Goal: Task Accomplishment & Management: Use online tool/utility

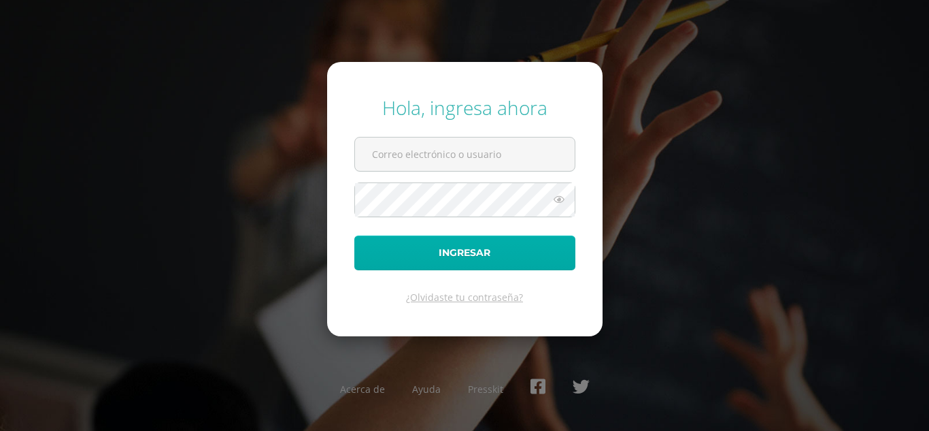
type input "[EMAIL_ADDRESS][DOMAIN_NAME]"
click at [412, 256] on button "Ingresar" at bounding box center [464, 252] width 221 height 35
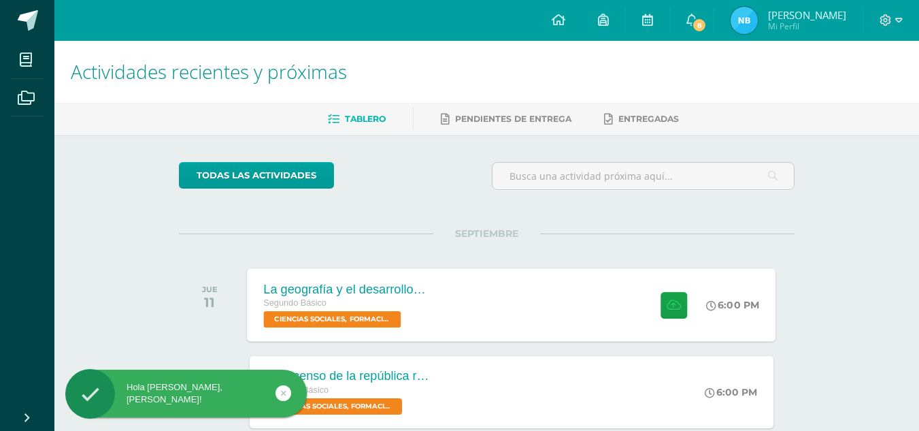
scroll to position [44, 0]
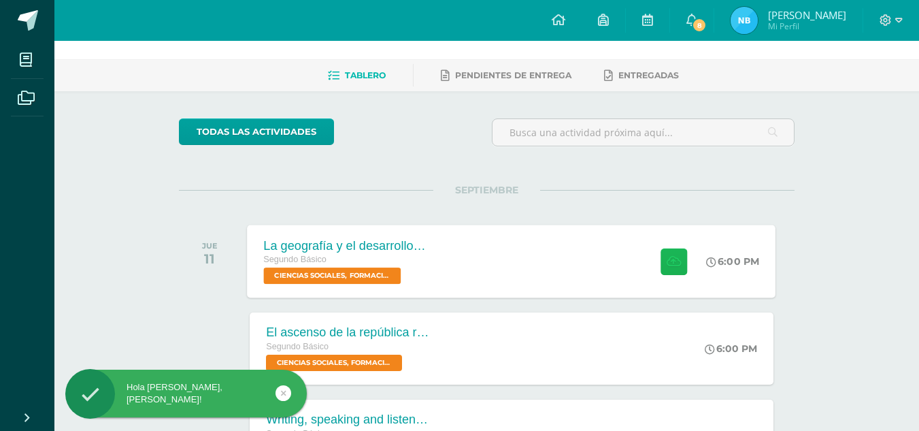
click at [660, 252] on button at bounding box center [673, 261] width 27 height 27
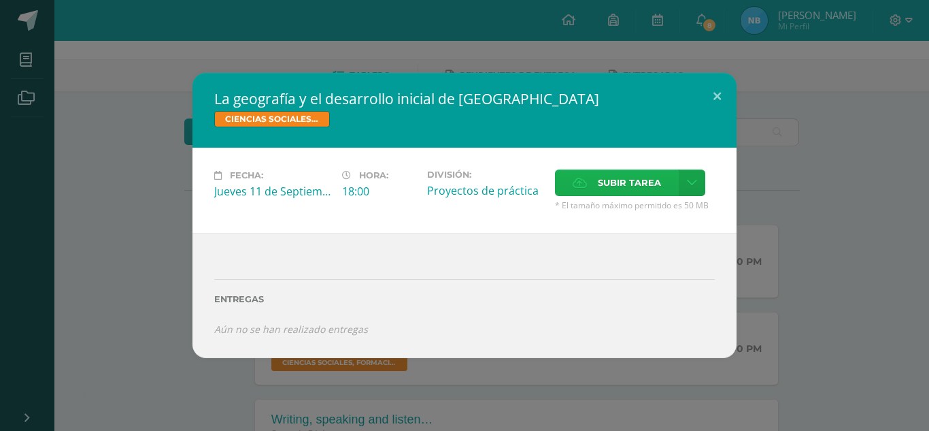
click at [607, 182] on span "Subir tarea" at bounding box center [629, 182] width 63 height 25
click at [0, 0] on input "Subir tarea" at bounding box center [0, 0] width 0 height 0
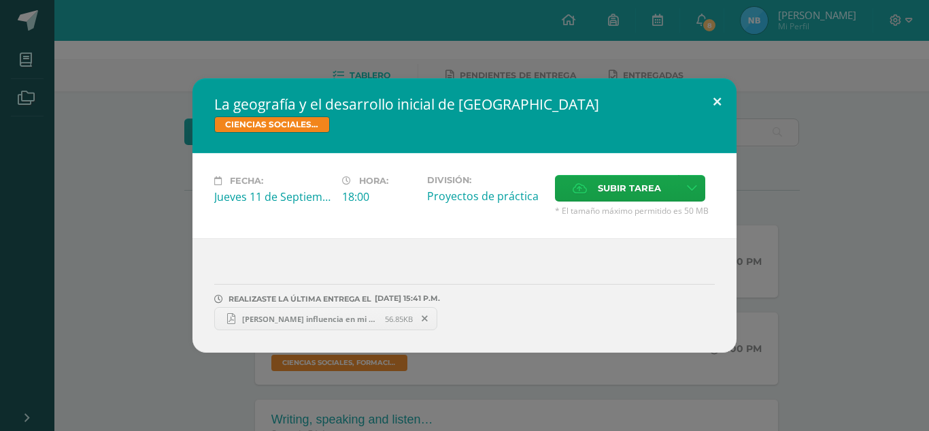
click at [720, 90] on button at bounding box center [717, 101] width 39 height 46
